Goal: Task Accomplishment & Management: Manage account settings

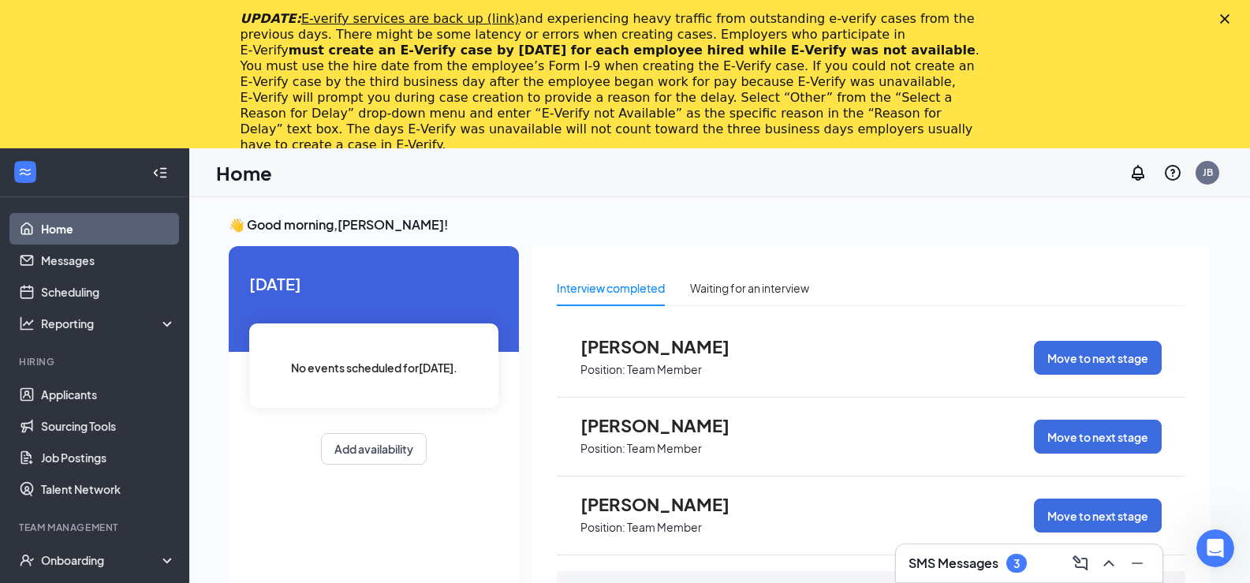
click at [1230, 17] on polygon "Close" at bounding box center [1224, 18] width 9 height 9
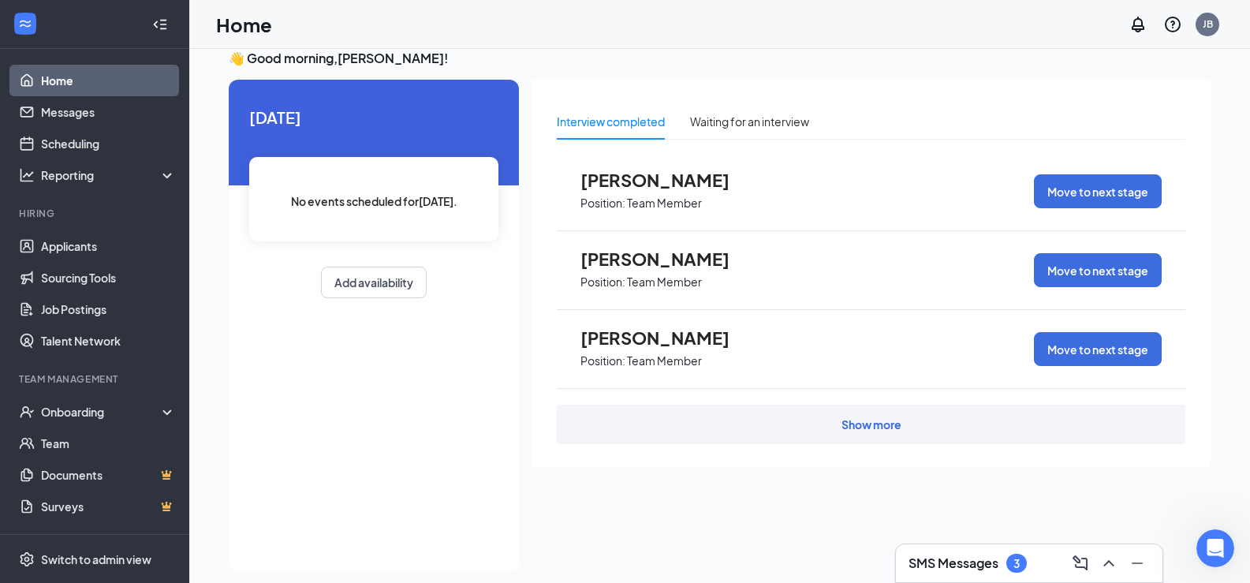
scroll to position [33, 0]
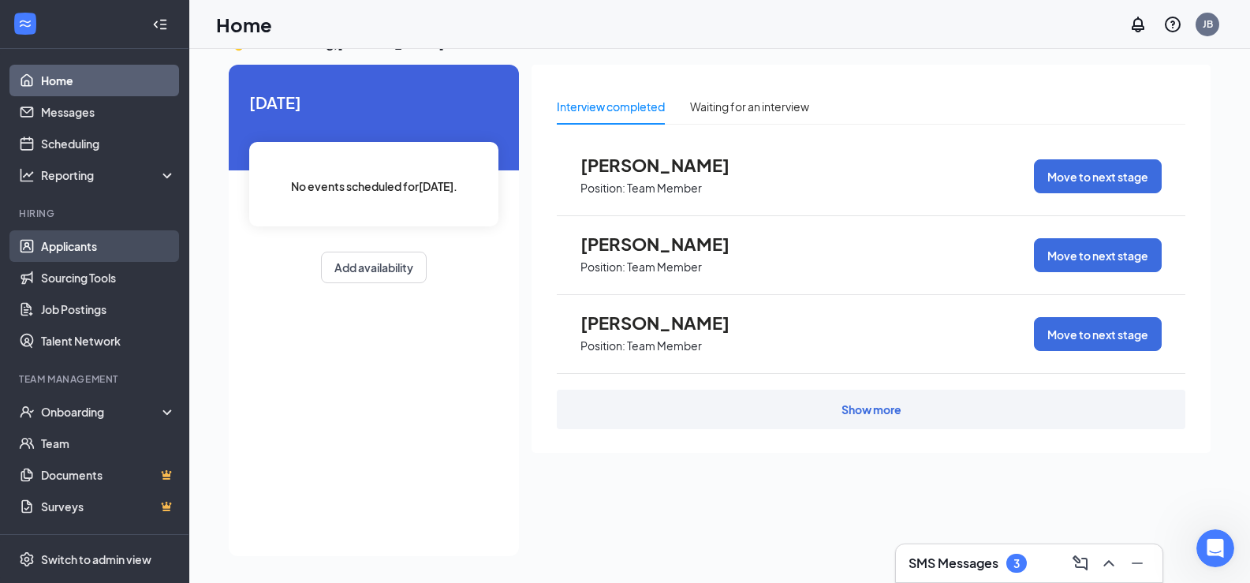
click at [94, 262] on link "Applicants" at bounding box center [108, 246] width 135 height 32
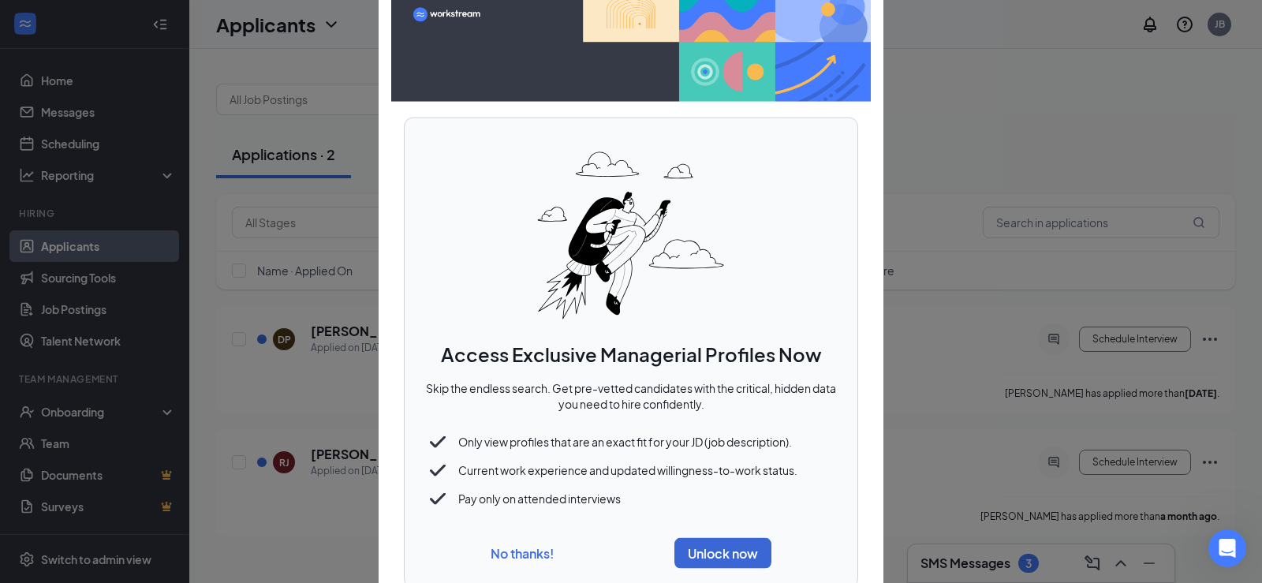
click at [525, 555] on button "No thanks!" at bounding box center [522, 553] width 63 height 17
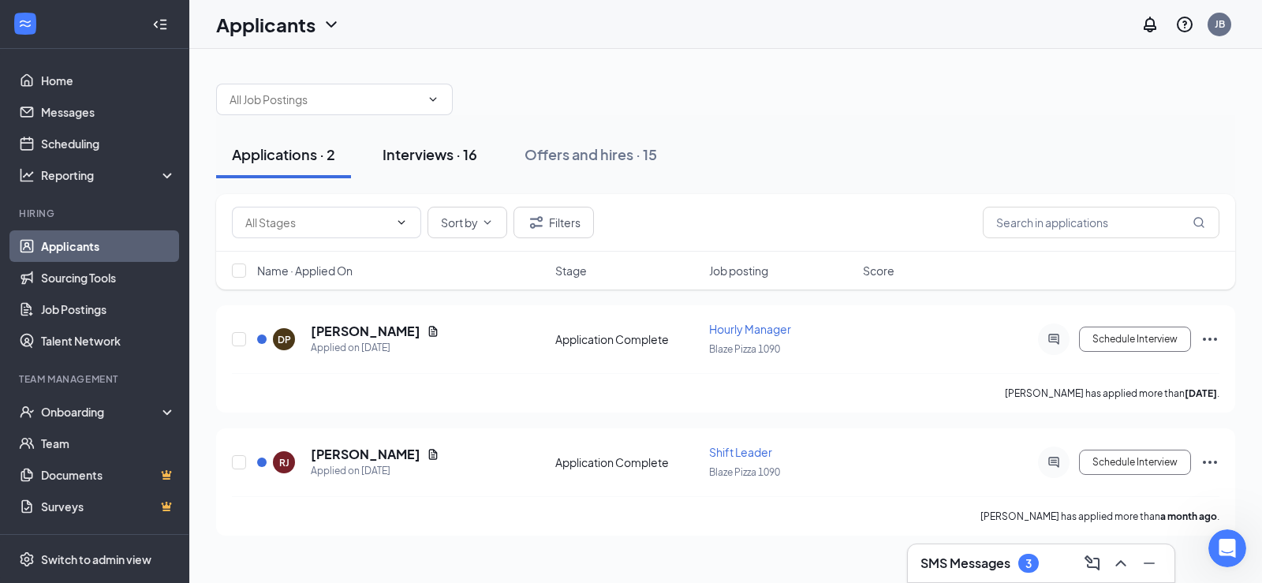
click at [436, 159] on div "Interviews · 16" at bounding box center [430, 154] width 95 height 20
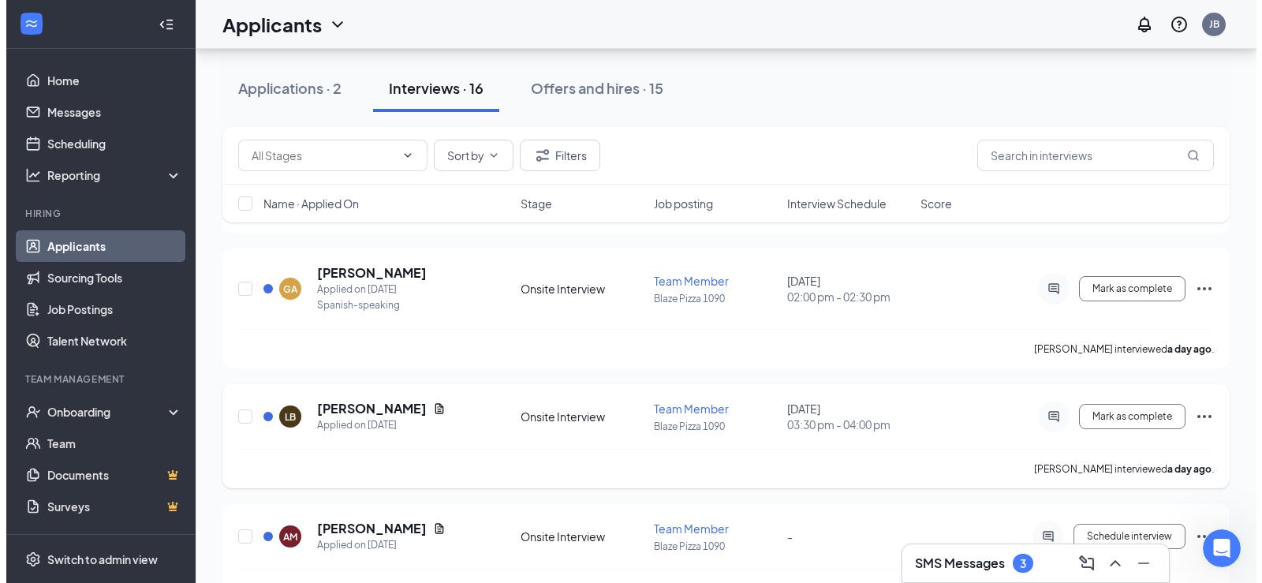
scroll to position [237, 0]
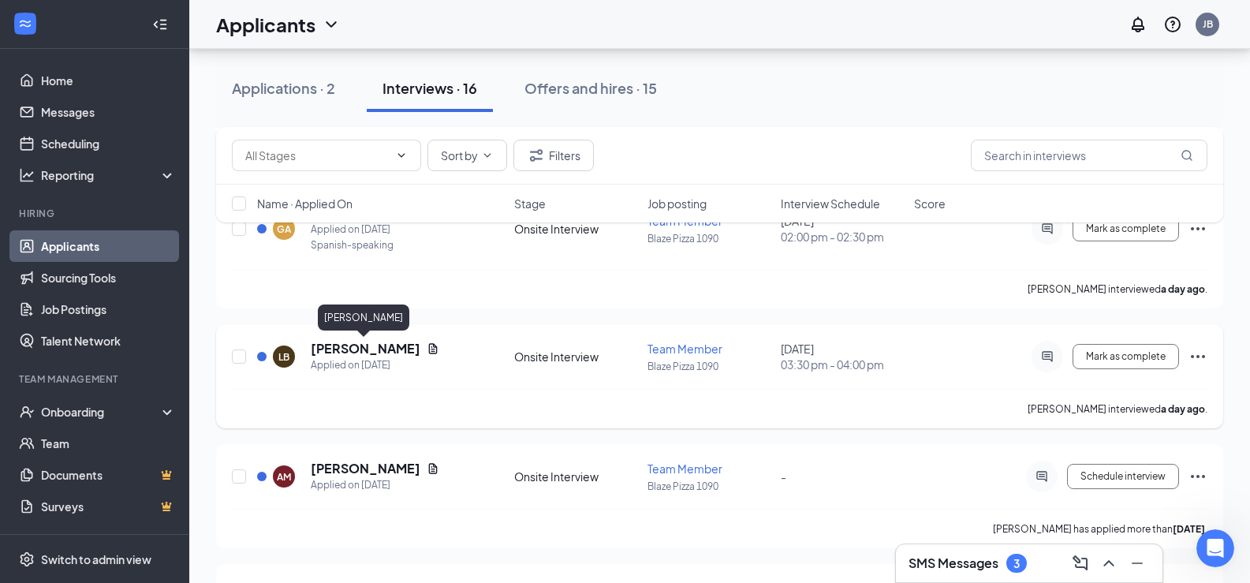
click at [388, 347] on h5 "[PERSON_NAME]" at bounding box center [366, 348] width 110 height 17
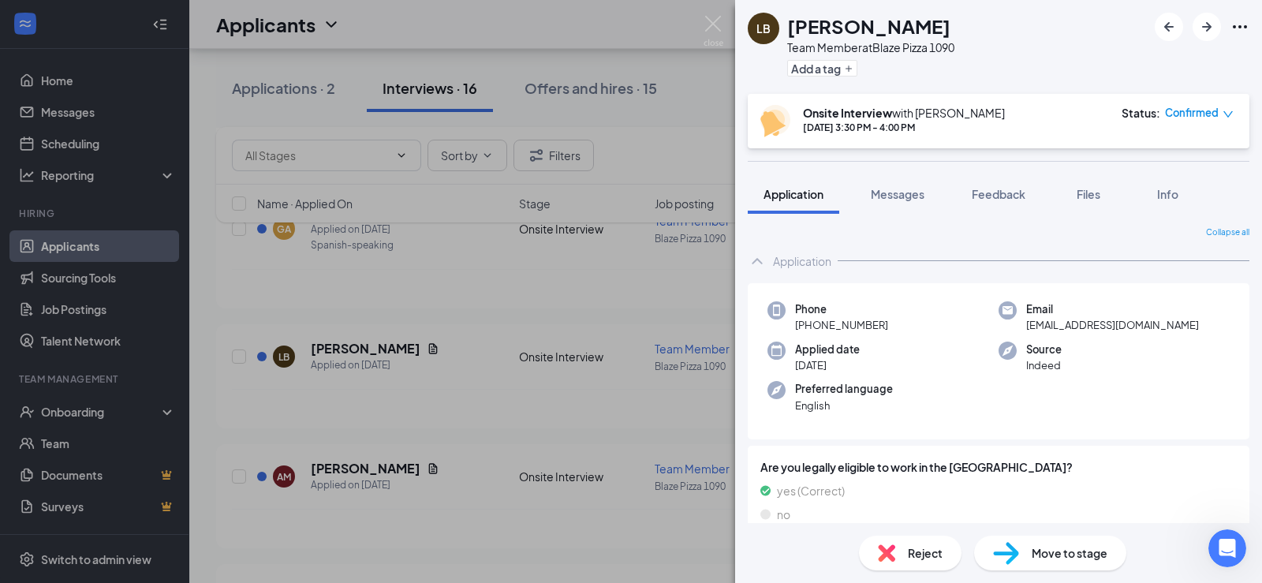
drag, startPoint x: 732, startPoint y: 56, endPoint x: 717, endPoint y: 29, distance: 30.7
click at [731, 56] on div "LB [PERSON_NAME] Team Member at Blaze Pizza 1090 Add a tag Onsite Interview wit…" at bounding box center [631, 291] width 1262 height 583
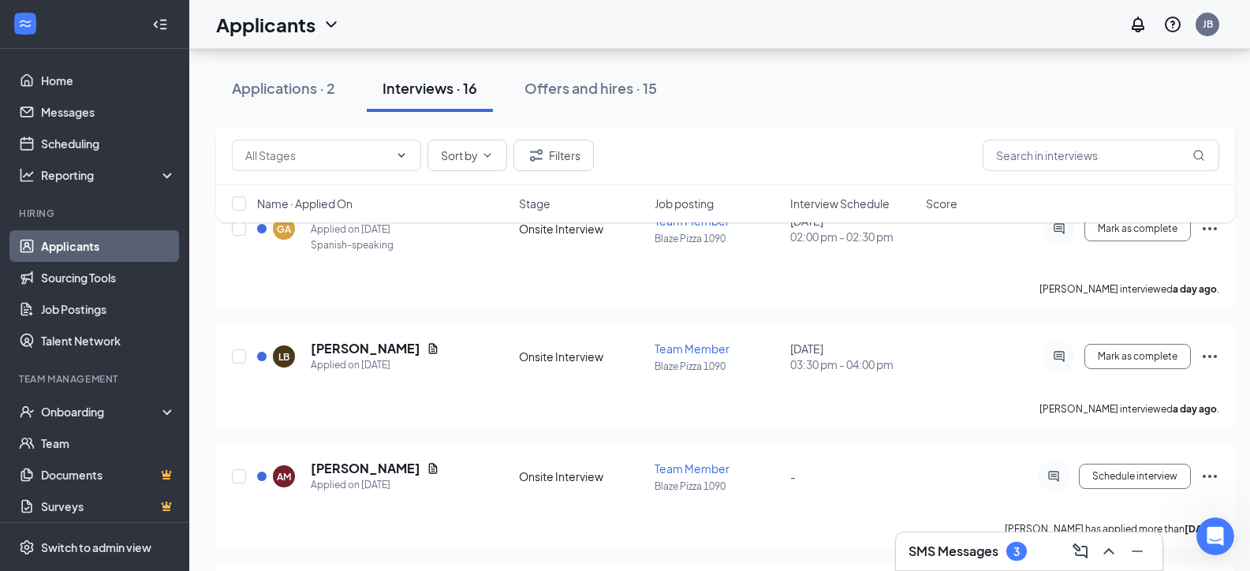
click at [717, 27] on div "Applicants JB" at bounding box center [719, 24] width 1061 height 49
